Goal: Transaction & Acquisition: Purchase product/service

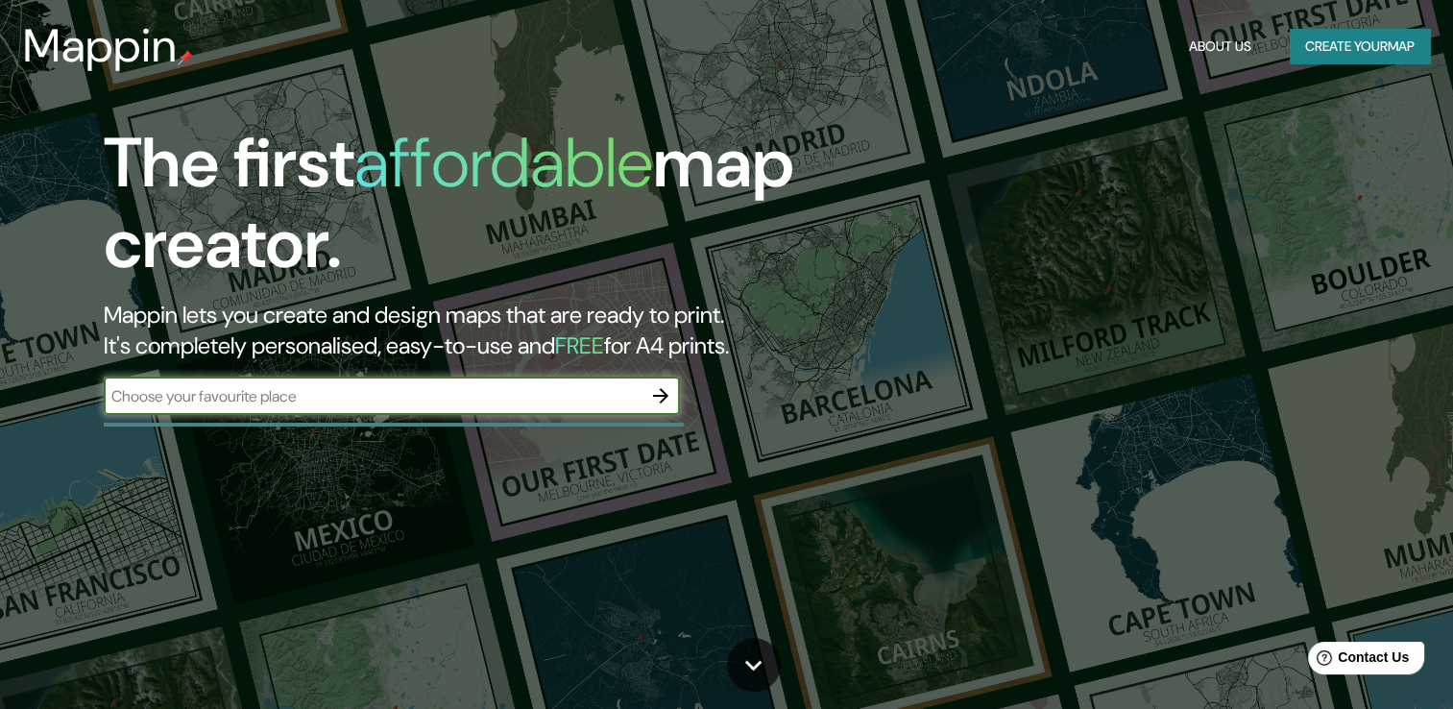
click at [503, 400] on input "text" at bounding box center [373, 396] width 538 height 22
type input "[GEOGRAPHIC_DATA]"
click at [506, 403] on input "[GEOGRAPHIC_DATA]" at bounding box center [373, 396] width 538 height 22
drag, startPoint x: 506, startPoint y: 403, endPoint x: 0, endPoint y: 382, distance: 506.5
click at [0, 382] on html "Mappin About Us Create your map The first affordable map creator. Mappin lets y…" at bounding box center [726, 354] width 1453 height 709
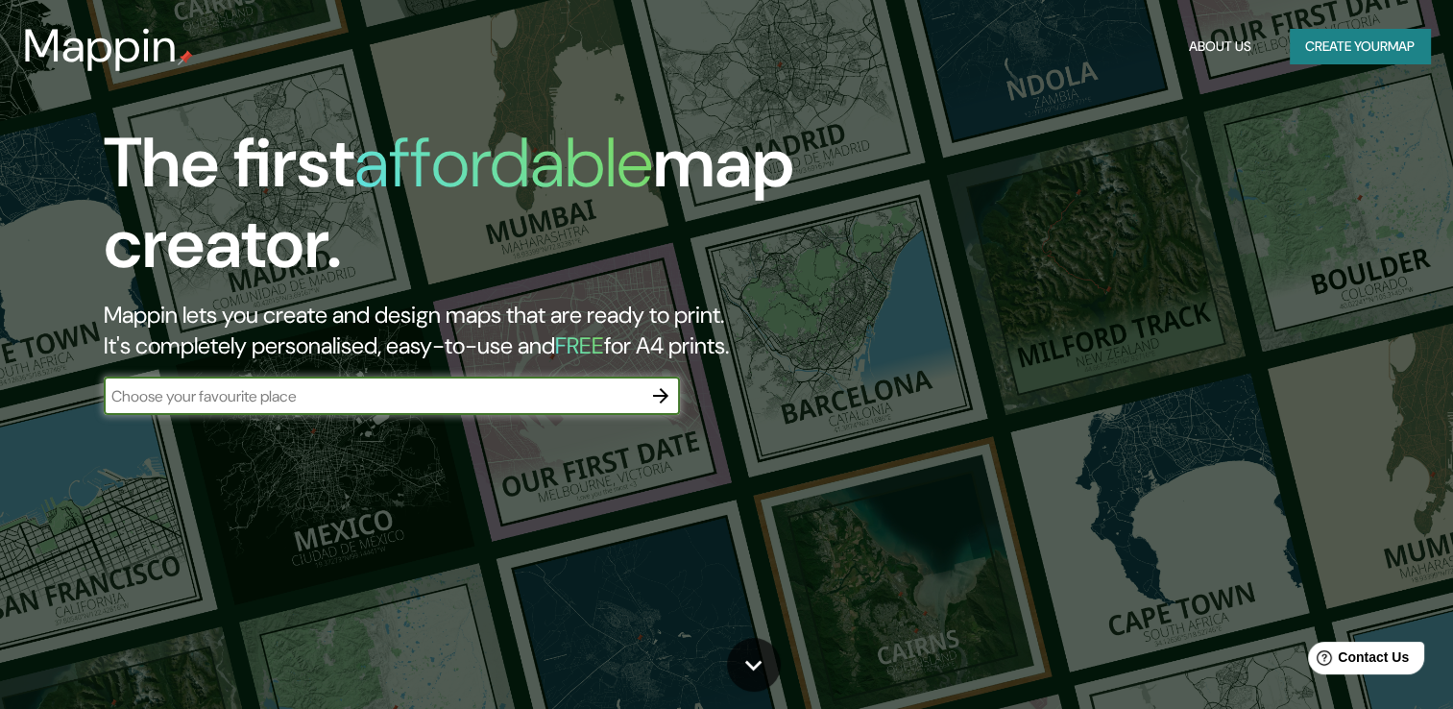
type input "d"
type input "D"
type input "[GEOGRAPHIC_DATA]"
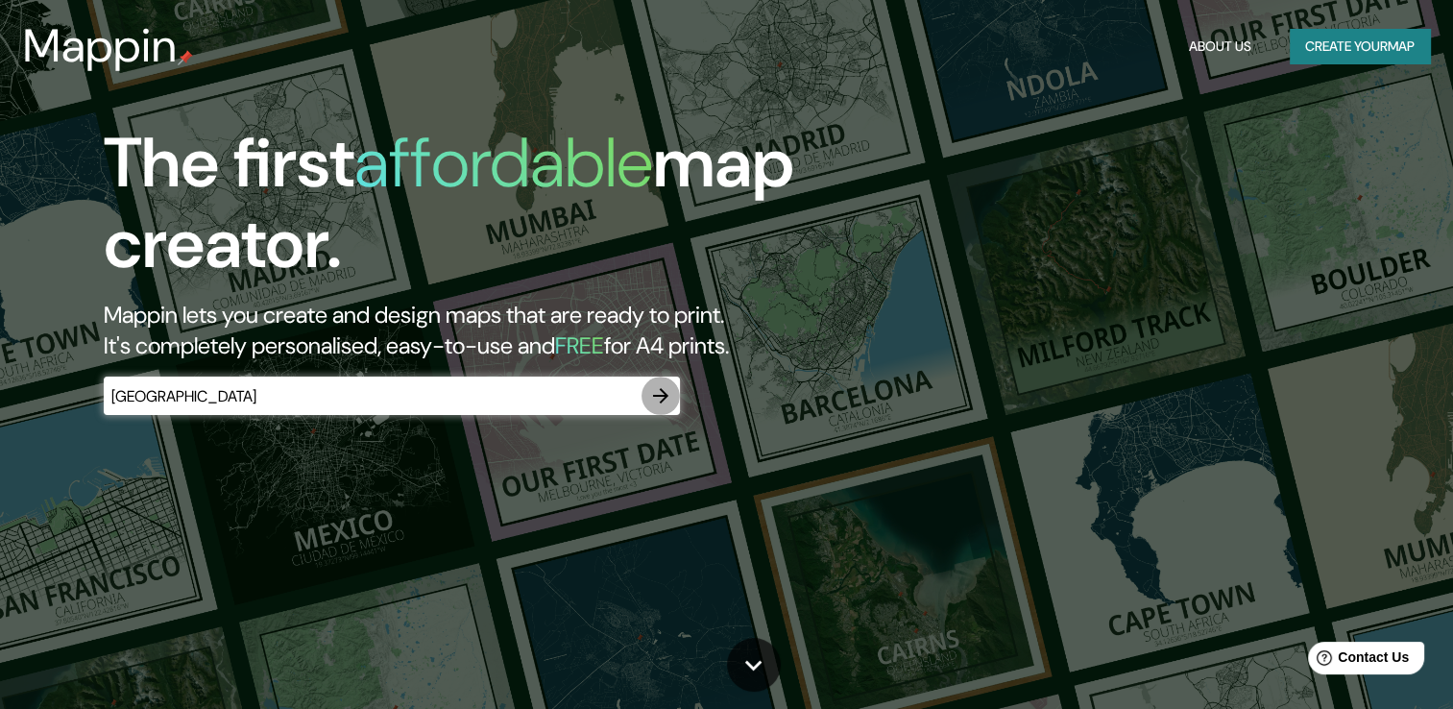
click at [676, 396] on button "button" at bounding box center [661, 395] width 38 height 38
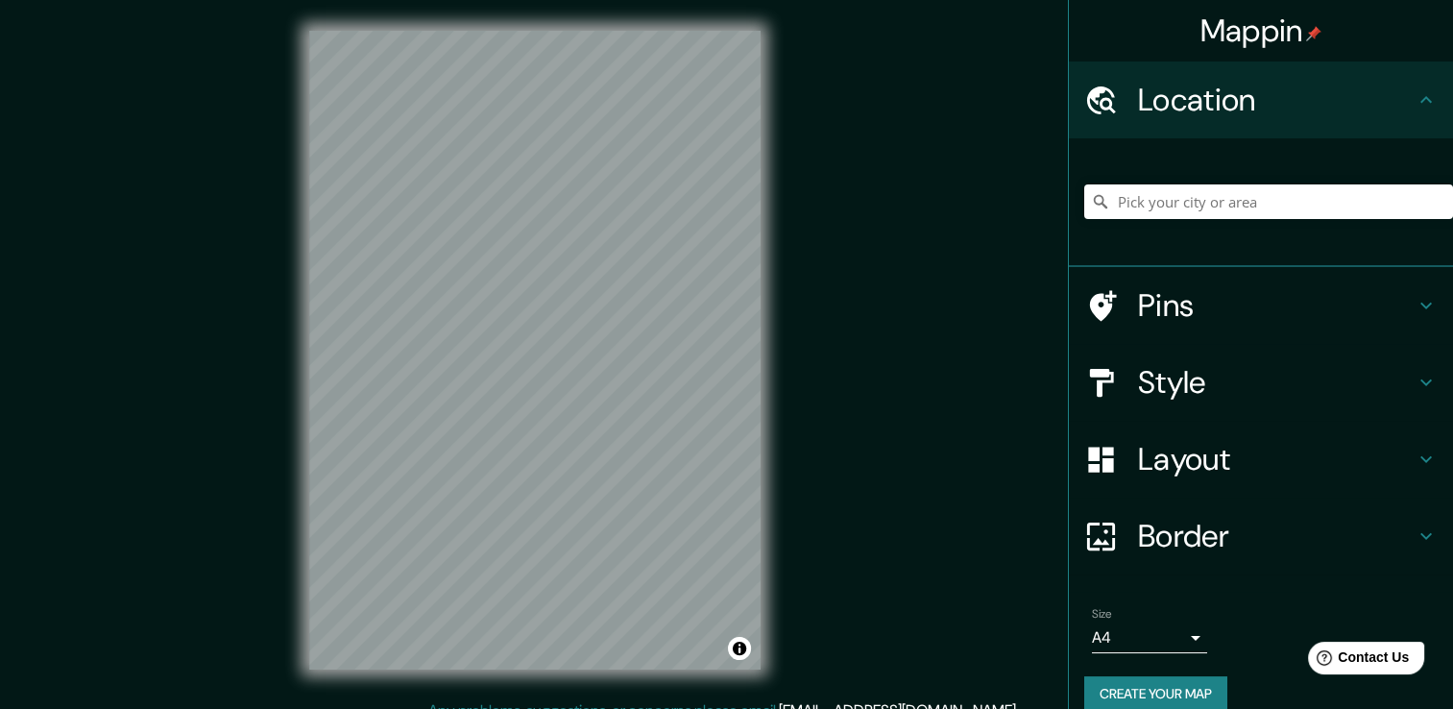
click at [296, 413] on div "© Mapbox © OpenStreetMap Improve this map" at bounding box center [534, 349] width 513 height 699
